Goal: Task Accomplishment & Management: Manage account settings

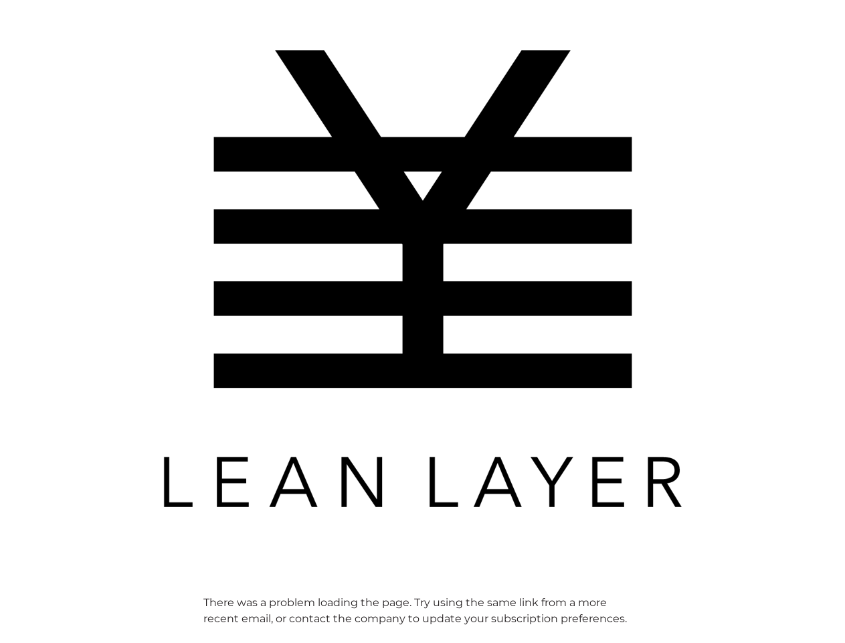
click at [422, 321] on img at bounding box center [422, 278] width 535 height 535
